Goal: Find specific page/section: Find specific page/section

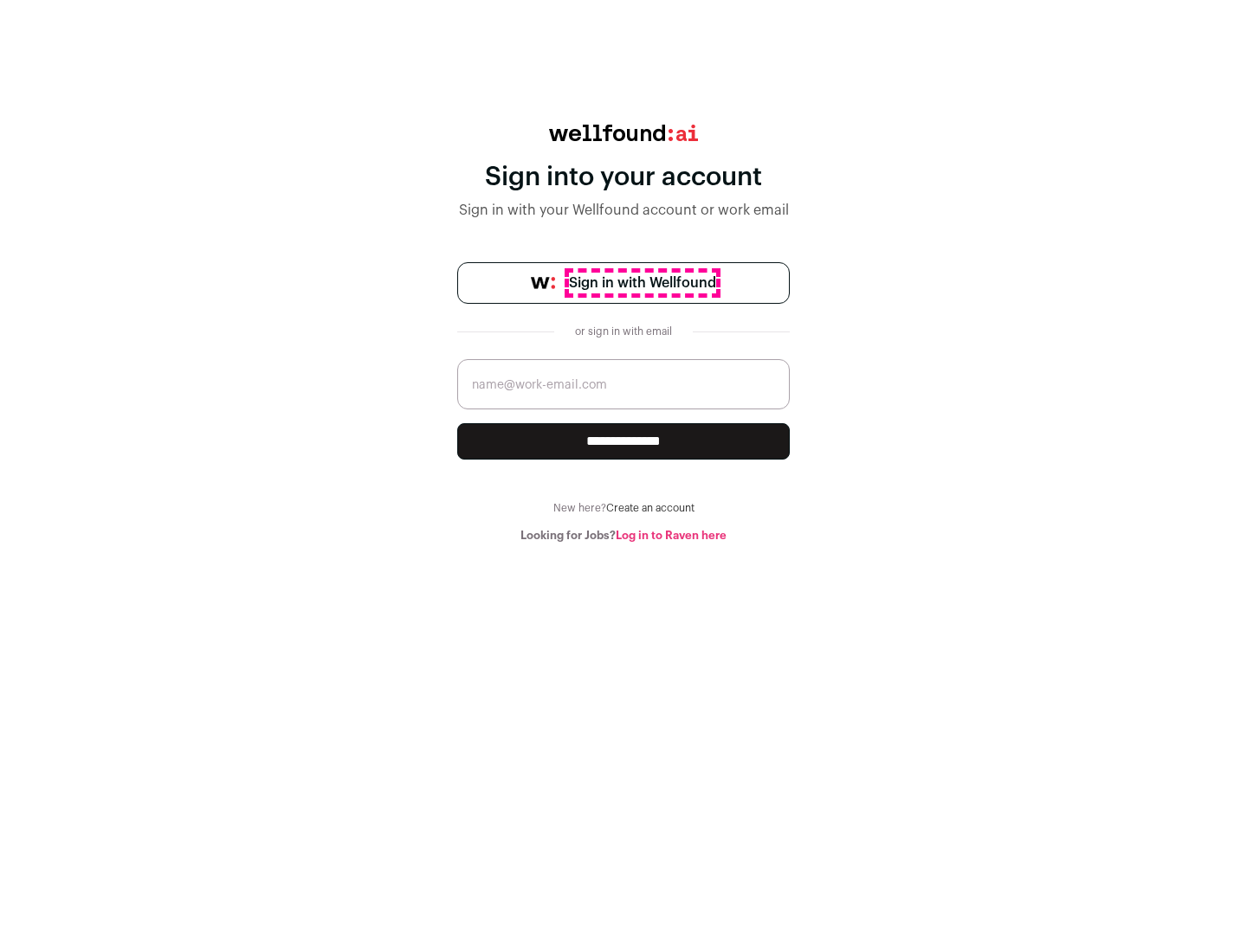
click at [641, 283] on span "Sign in with Wellfound" at bounding box center [642, 283] width 147 height 20
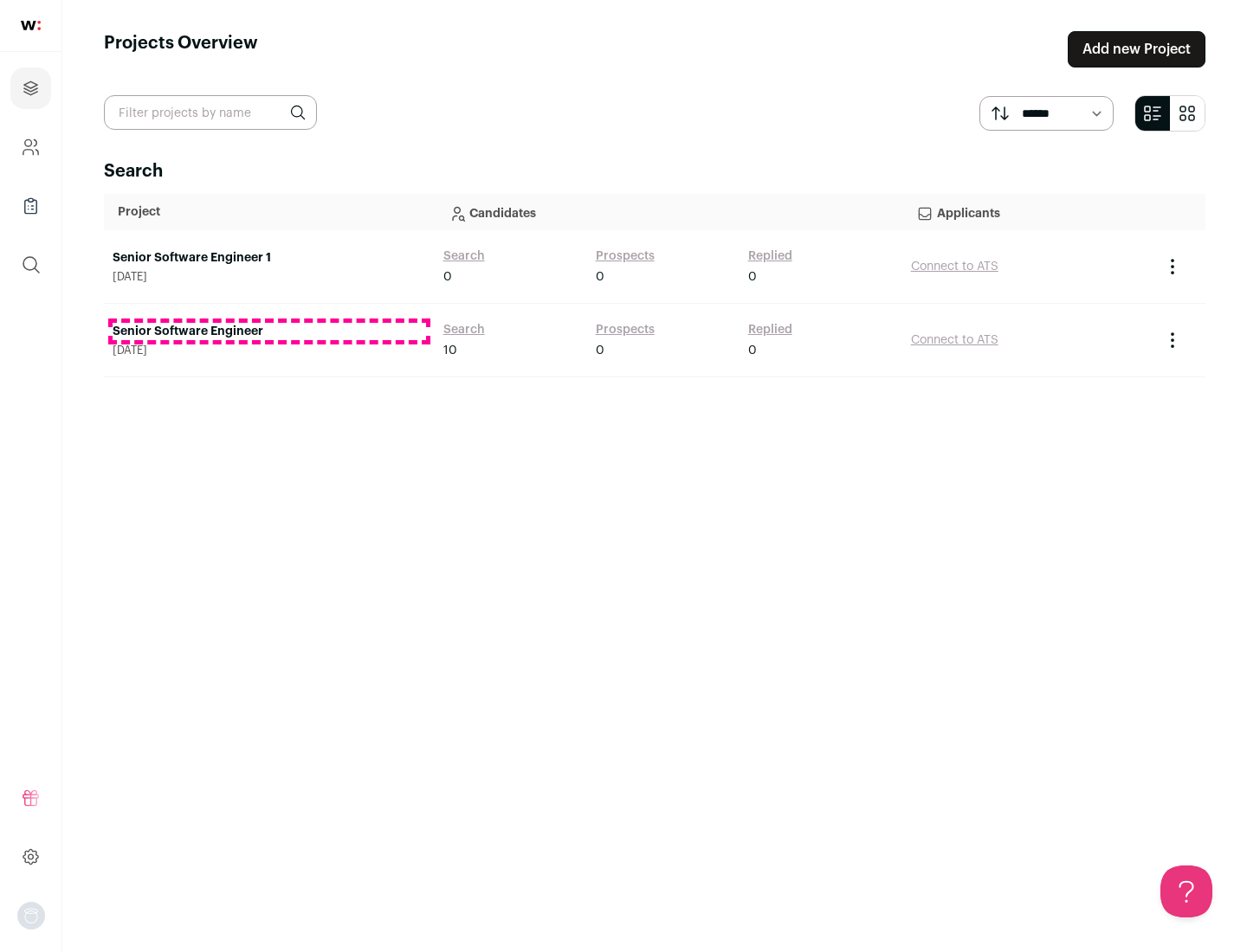
click at [268, 331] on link "Senior Software Engineer" at bounding box center [269, 332] width 314 height 18
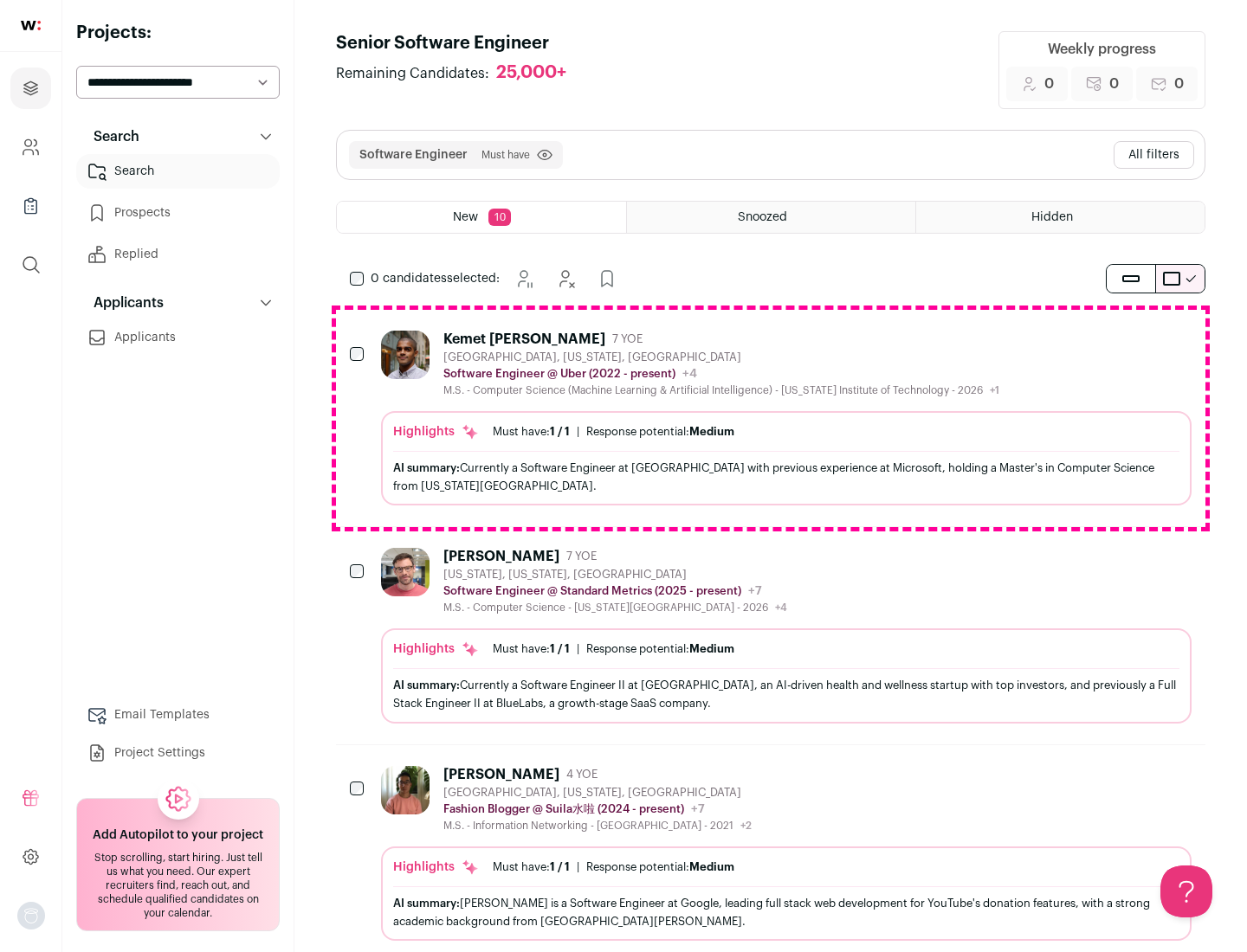
click at [771, 418] on div "Highlights Must have: 1 / 1 How many must haves have been fulfilled? | Response…" at bounding box center [786, 458] width 810 height 95
